Goal: Communication & Community: Connect with others

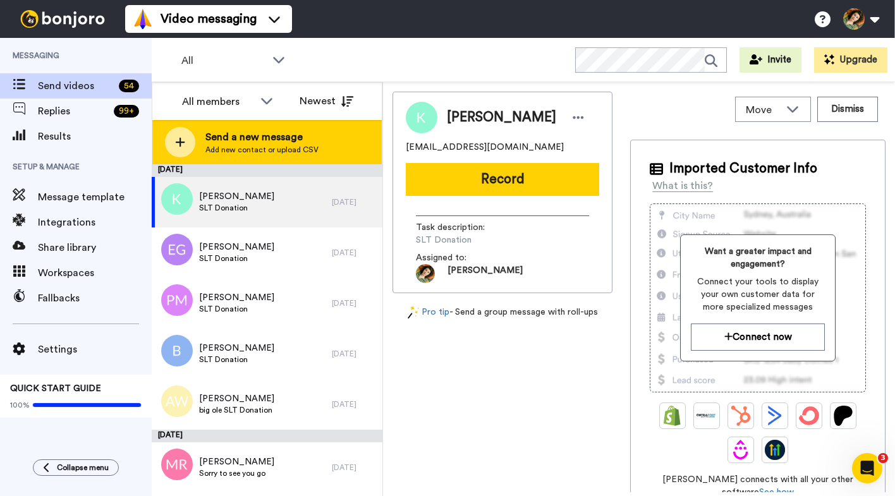
click at [290, 161] on div "Send a new message Add new contact or upload CSV" at bounding box center [266, 142] width 229 height 44
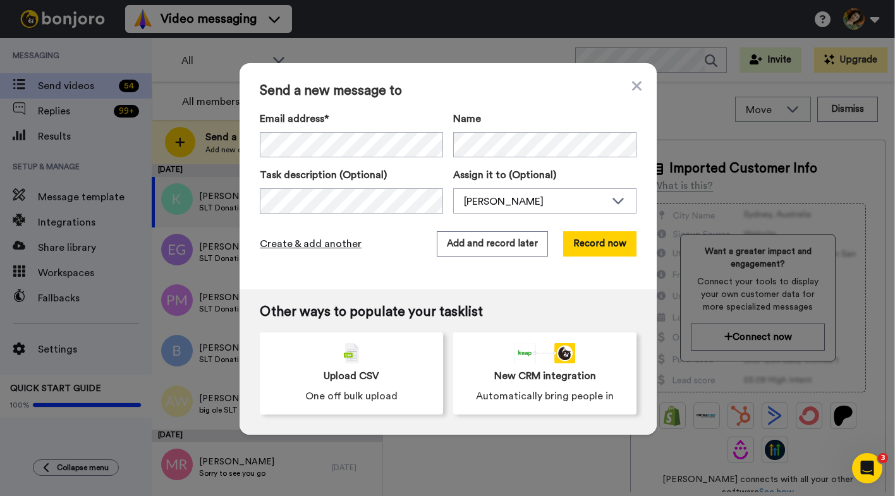
click at [306, 250] on span "Create & add another" at bounding box center [311, 243] width 102 height 15
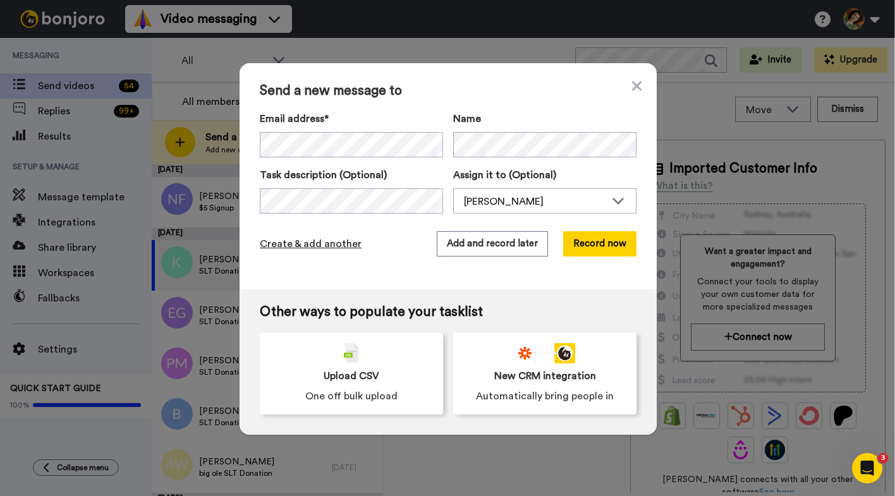
click at [331, 247] on span "Create & add another" at bounding box center [311, 243] width 102 height 15
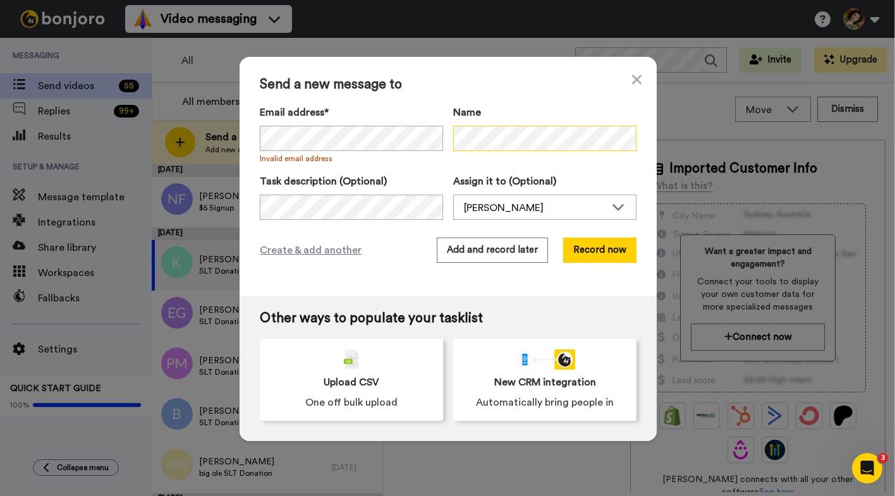
click at [400, 135] on div "Email address* No search result for ‘ [PERSON_NAME] ’ Invalid email address Name" at bounding box center [448, 134] width 377 height 59
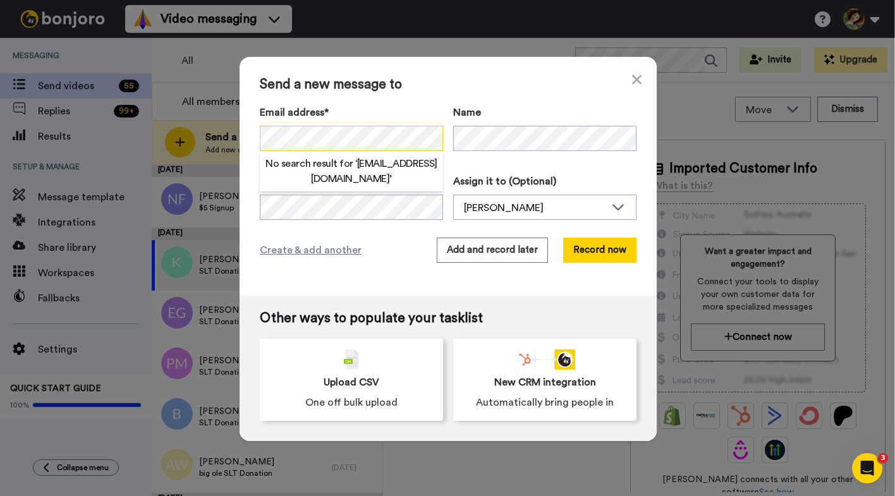
click at [254, 140] on div "Send a new message to Email address* No search result for ‘ [EMAIL_ADDRESS][DOM…" at bounding box center [448, 176] width 417 height 239
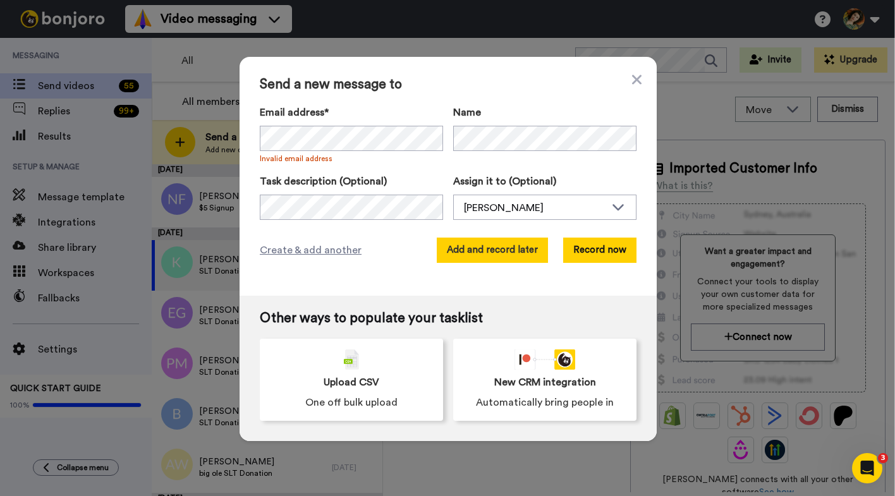
click at [489, 251] on button "Add and record later" at bounding box center [492, 250] width 111 height 25
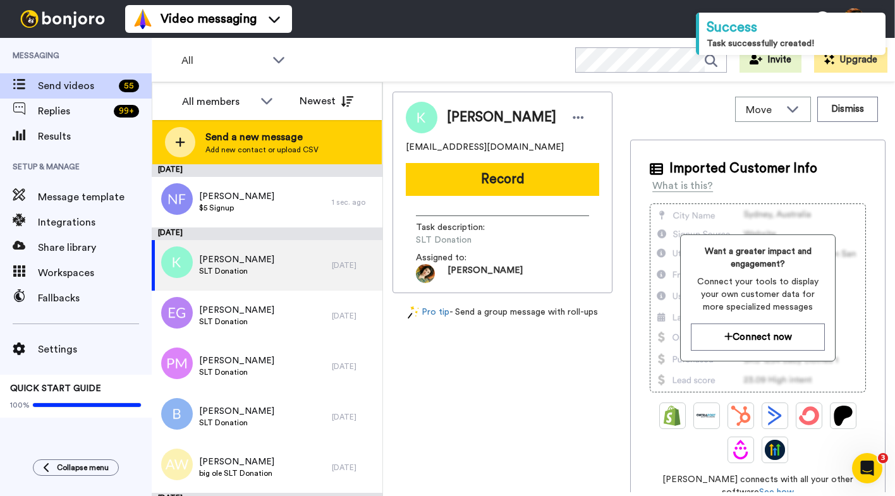
click at [193, 145] on div at bounding box center [180, 142] width 30 height 30
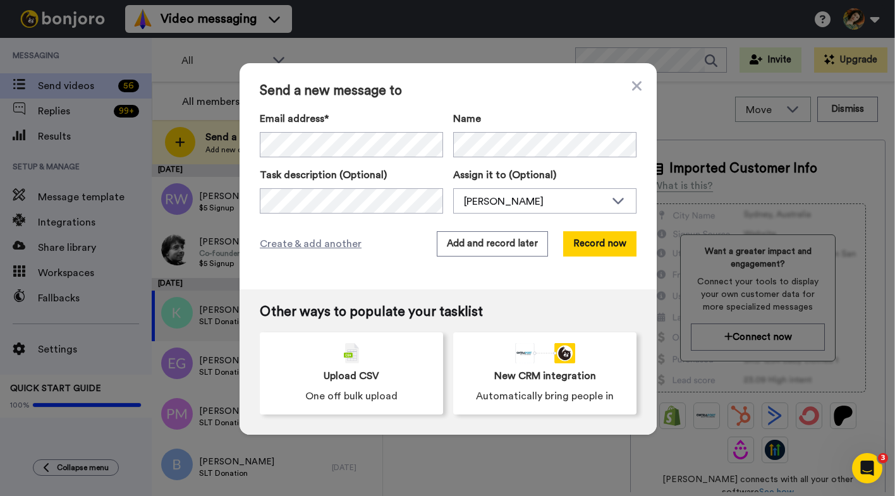
click at [338, 216] on div "Send a new message to Email address* No search result for ‘ [EMAIL_ADDRESS][DOM…" at bounding box center [448, 176] width 417 height 226
click at [525, 248] on button "Add and record later" at bounding box center [492, 243] width 111 height 25
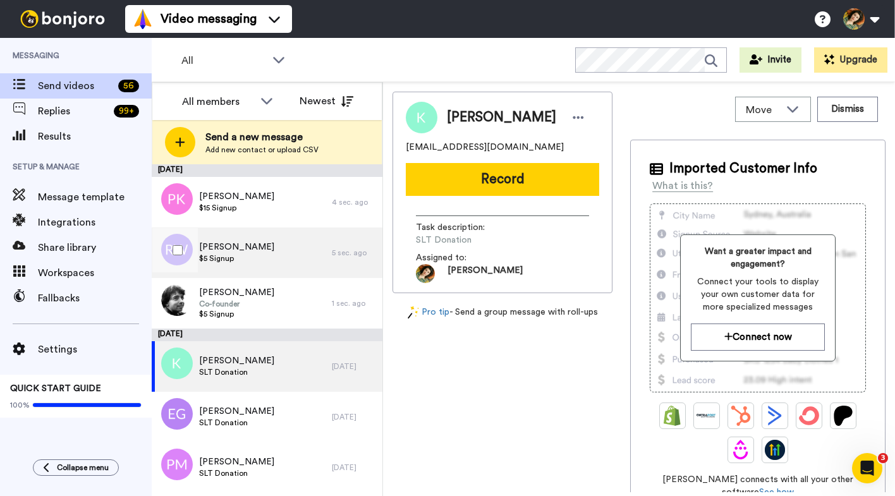
click at [293, 260] on div "[PERSON_NAME] $5 Signup" at bounding box center [242, 253] width 180 height 51
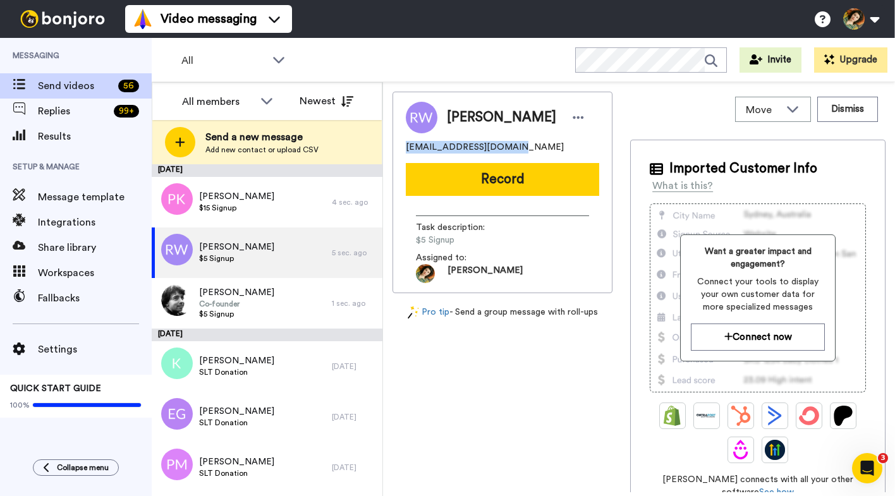
drag, startPoint x: 527, startPoint y: 149, endPoint x: 405, endPoint y: 151, distance: 121.4
click at [405, 151] on div "[PERSON_NAME] [EMAIL_ADDRESS][DOMAIN_NAME] Record Task description : $5 Signup …" at bounding box center [503, 193] width 220 height 202
copy span "[EMAIL_ADDRESS][DOMAIN_NAME]"
